Goal: Find specific fact: Find specific fact

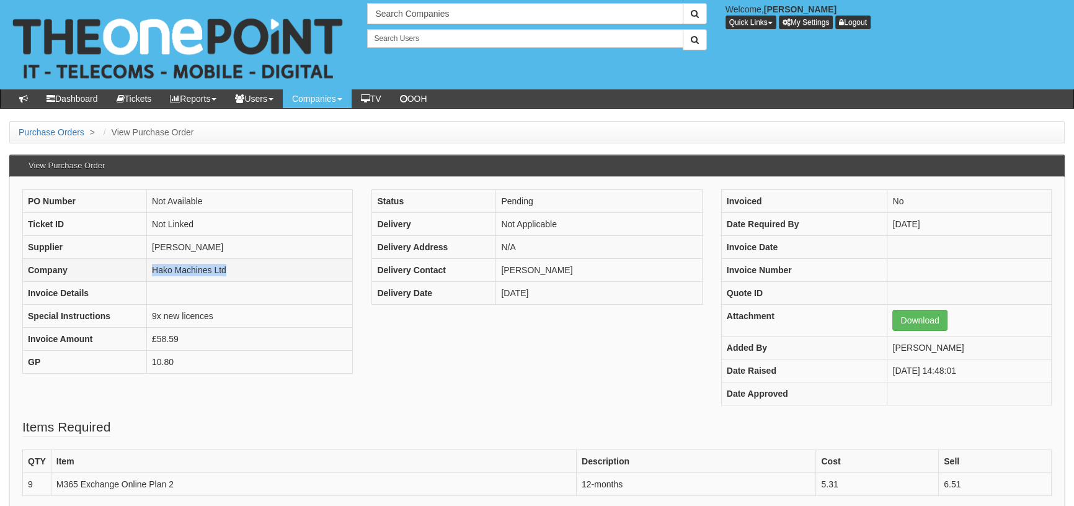
drag, startPoint x: 246, startPoint y: 268, endPoint x: 143, endPoint y: 274, distance: 103.8
click at [143, 110] on tr "Company Hako Machines Ltd" at bounding box center [188, 269] width 330 height 23
copy tr "Hako Machines Ltd"
click at [236, 110] on td "£58.59" at bounding box center [250, 338] width 206 height 23
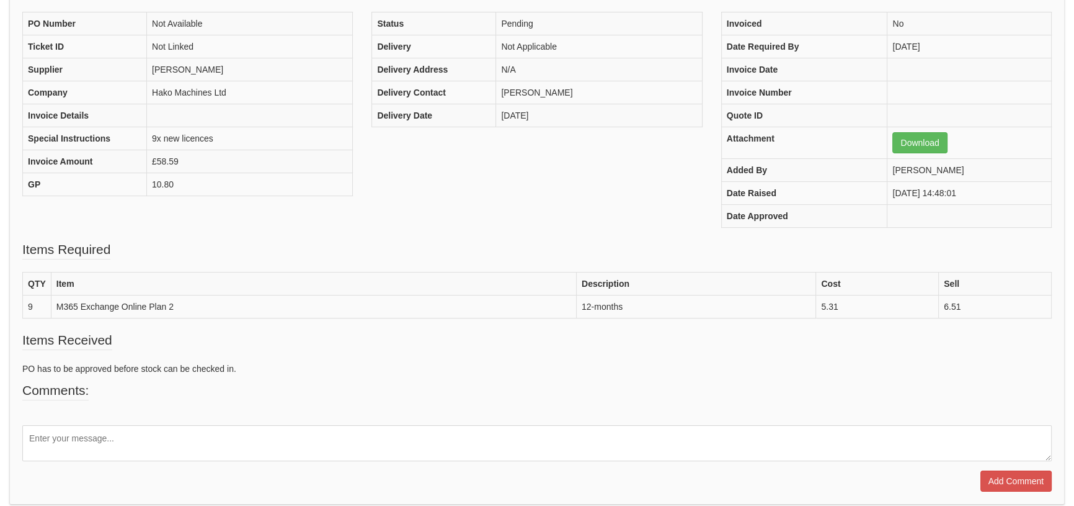
scroll to position [187, 0]
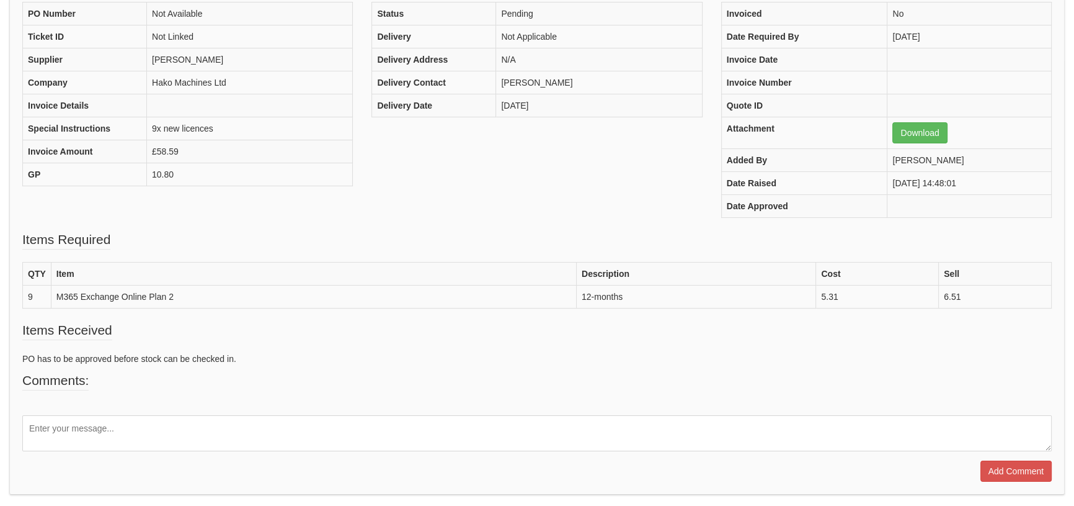
click at [236, 110] on div "PO Number Not Available Ticket ID Not Linked Supplier [PERSON_NAME] Company Hak…" at bounding box center [537, 116] width 1048 height 228
drag, startPoint x: 184, startPoint y: 296, endPoint x: 56, endPoint y: 296, distance: 127.2
click at [56, 110] on td "M365 Exchange Online Plan 2" at bounding box center [313, 296] width 525 height 23
copy td "M365 Exchange Online Plan 2"
click at [236, 110] on fieldset "Items Required QTY Item Description Cost Sell 9 M365 Exchange Online Plan 2 12-…" at bounding box center [537, 275] width 1030 height 91
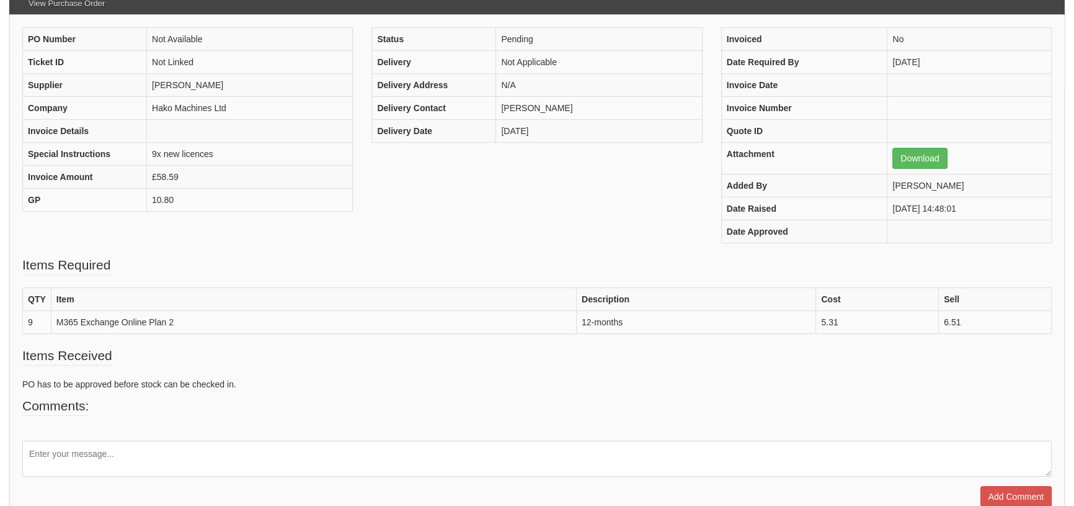
scroll to position [0, 0]
